Goal: Information Seeking & Learning: Learn about a topic

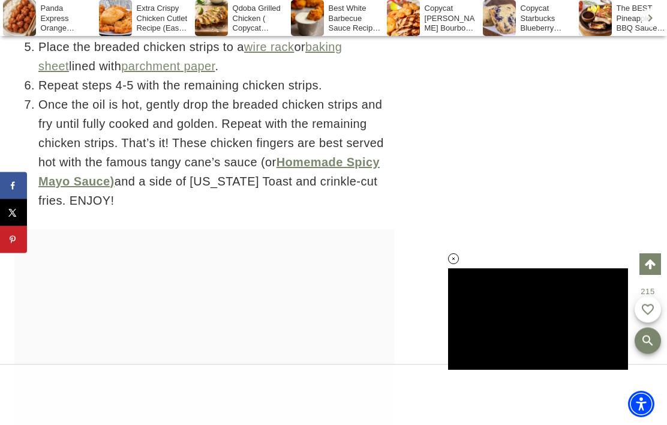
scroll to position [6514, 0]
